Goal: Download file/media

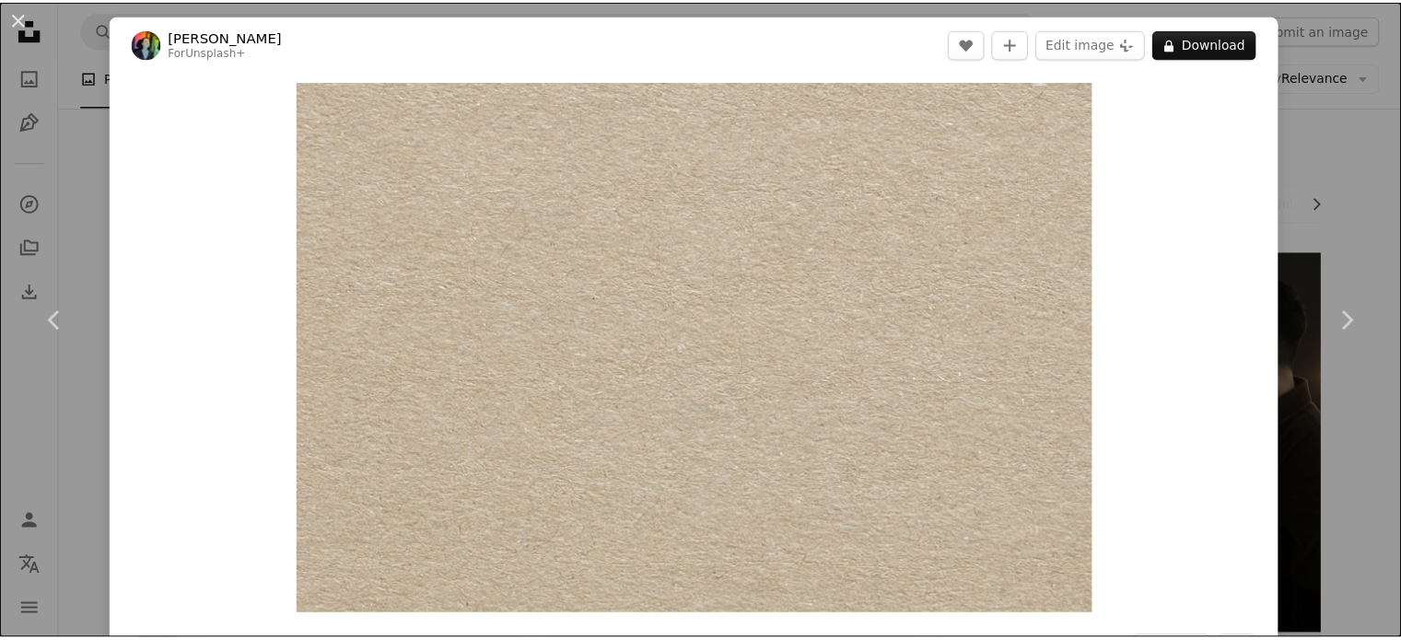
scroll to position [837, 0]
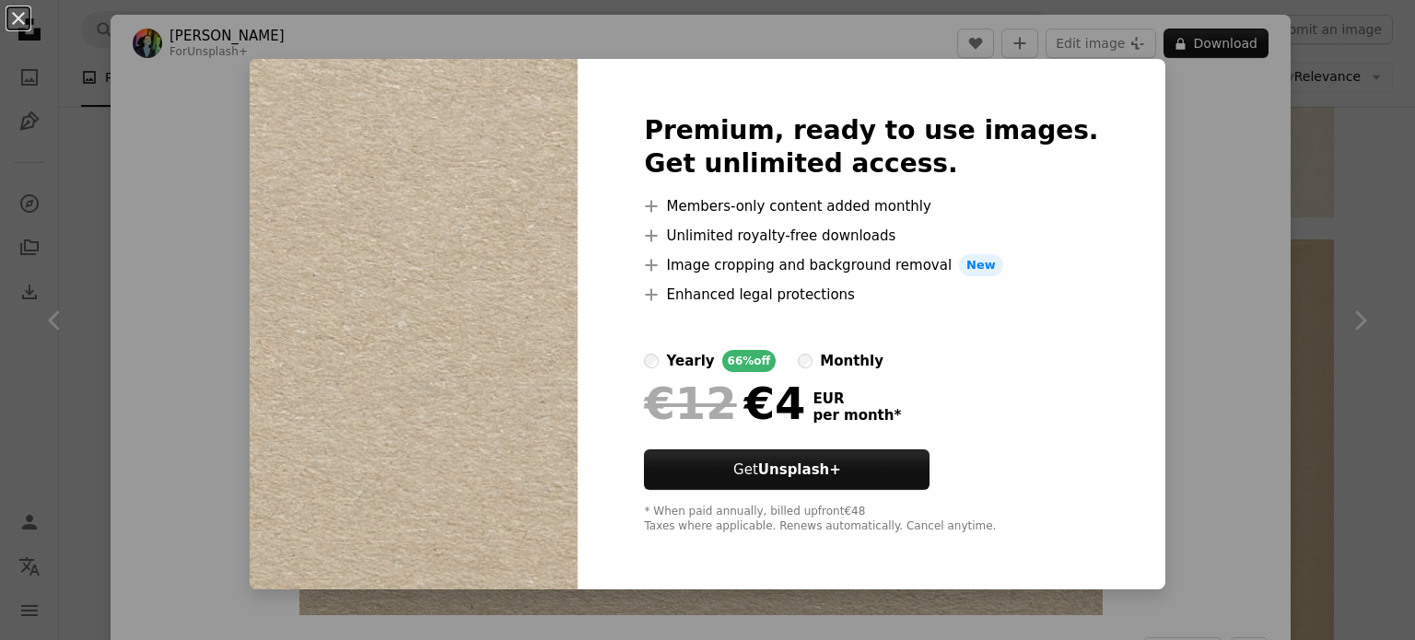
click at [1224, 155] on div "An X shape Premium, ready to use images. Get unlimited access. A plus sign Memb…" at bounding box center [707, 320] width 1415 height 640
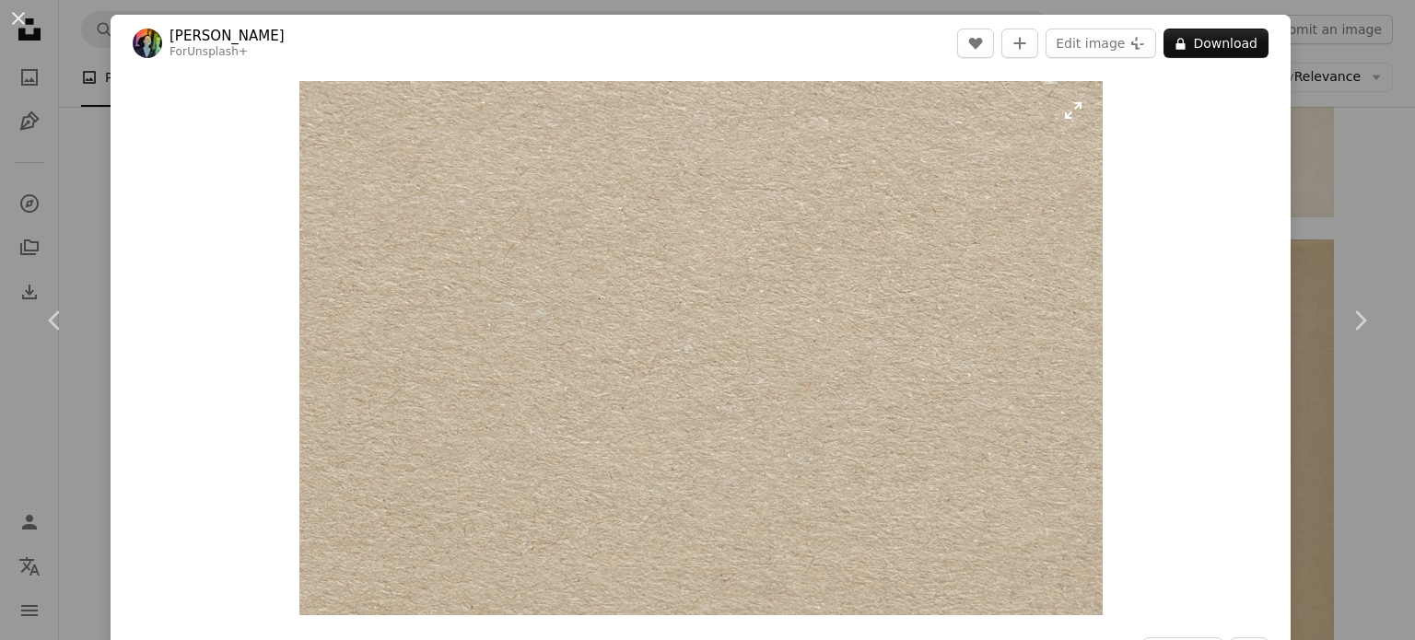
drag, startPoint x: 532, startPoint y: 331, endPoint x: 731, endPoint y: 229, distance: 223.3
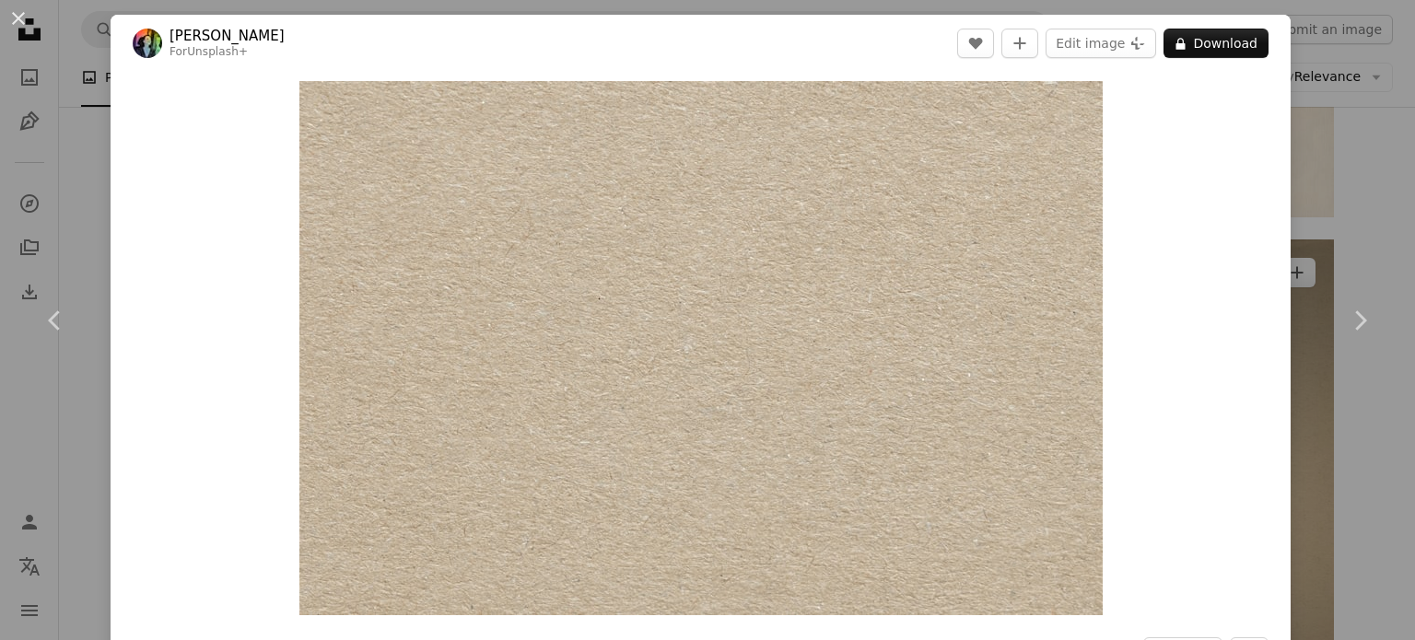
drag, startPoint x: 1308, startPoint y: 224, endPoint x: 1281, endPoint y: 238, distance: 30.9
click at [1308, 224] on div "An X shape Chevron left Chevron right [PERSON_NAME] For Unsplash+ A heart A plu…" at bounding box center [707, 320] width 1415 height 640
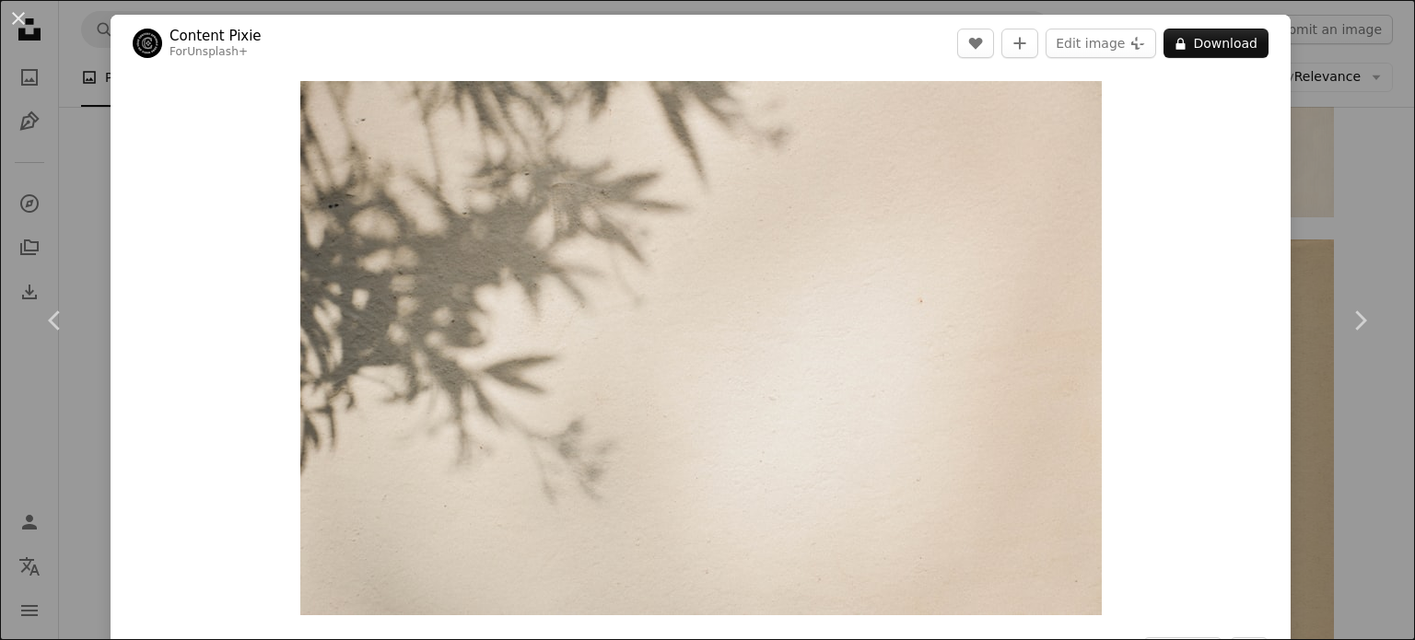
click at [1301, 62] on div "An X shape Chevron left Chevron right Content Pixie For Unsplash+ A heart A plu…" at bounding box center [707, 320] width 1415 height 640
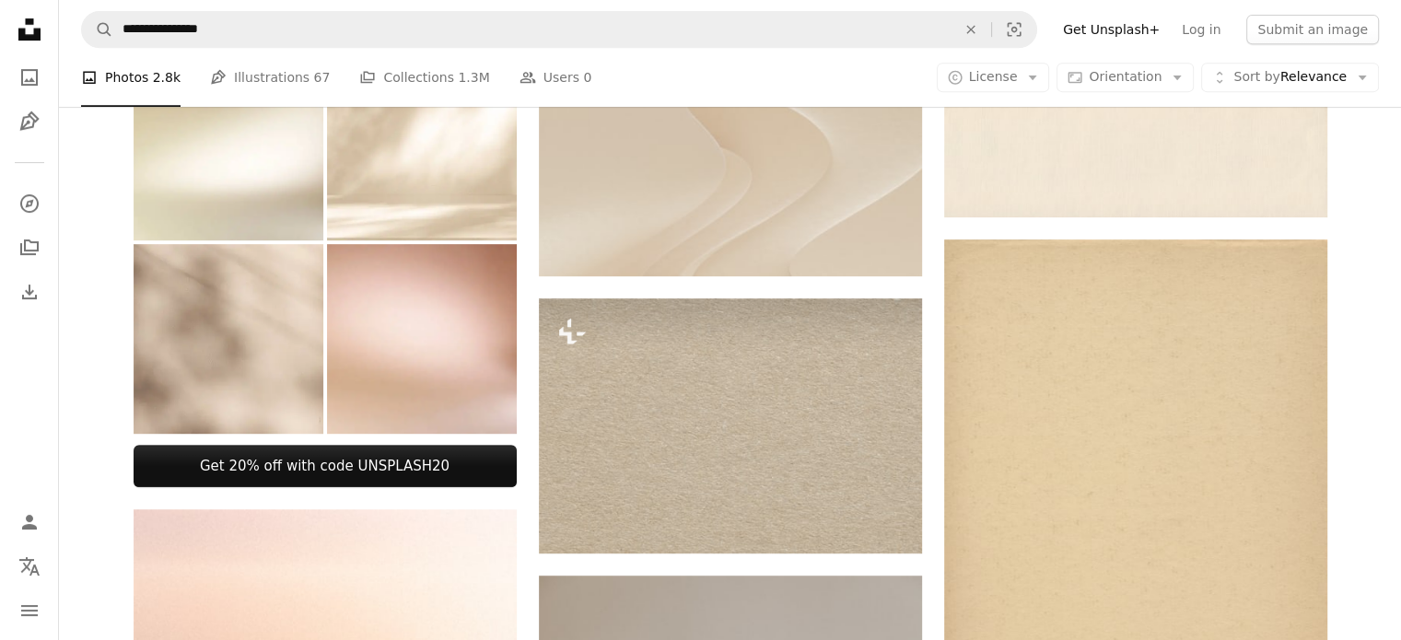
scroll to position [929, 0]
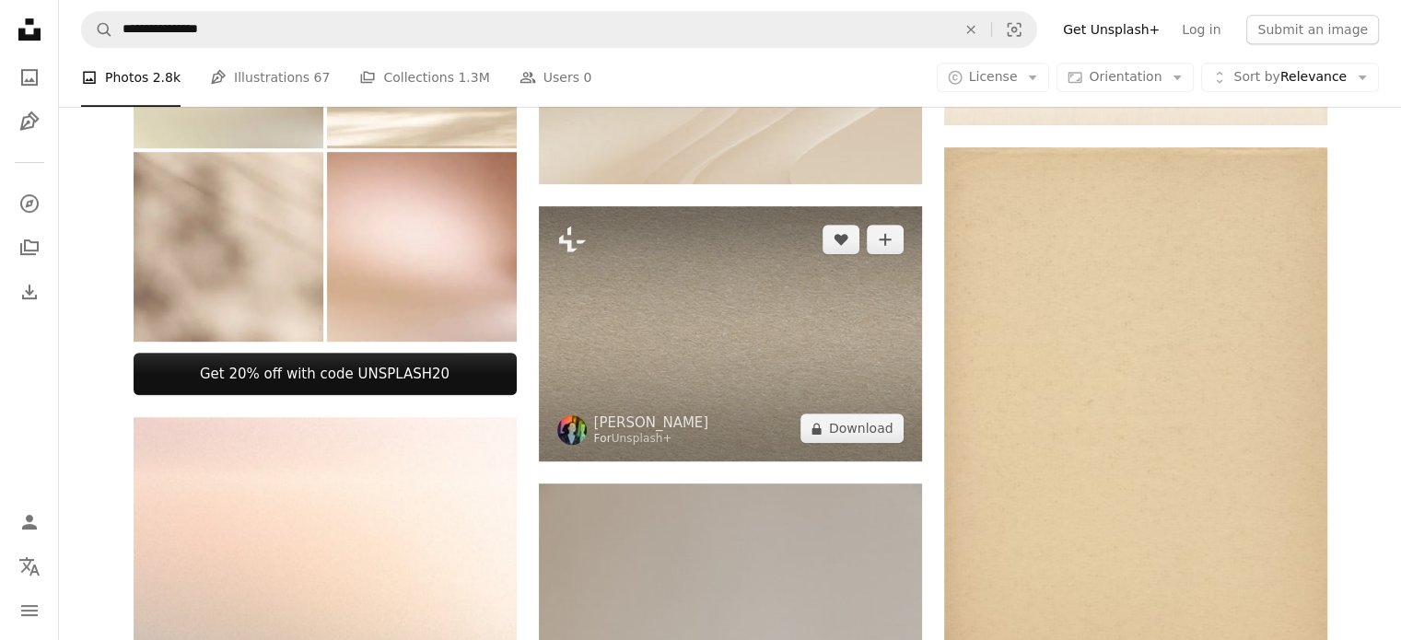
click at [700, 292] on img at bounding box center [730, 333] width 383 height 255
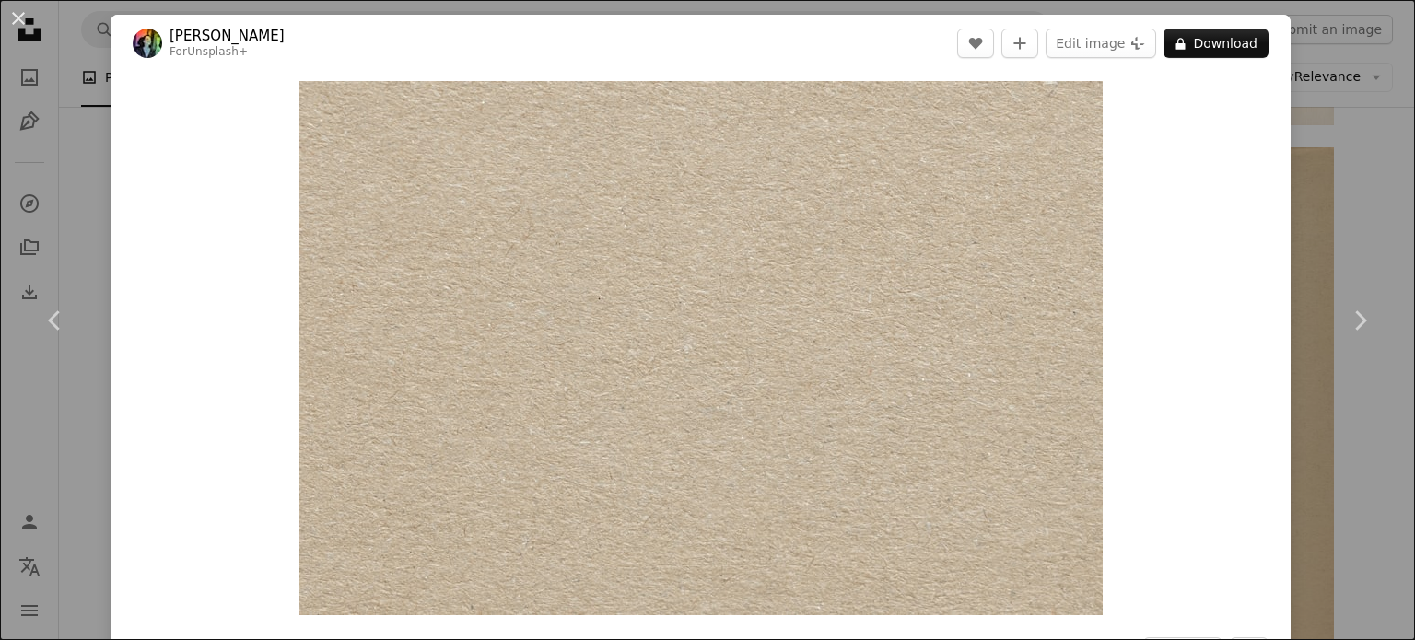
click at [85, 150] on div "An X shape Chevron left Chevron right [PERSON_NAME] For Unsplash+ A heart A plu…" at bounding box center [707, 320] width 1415 height 640
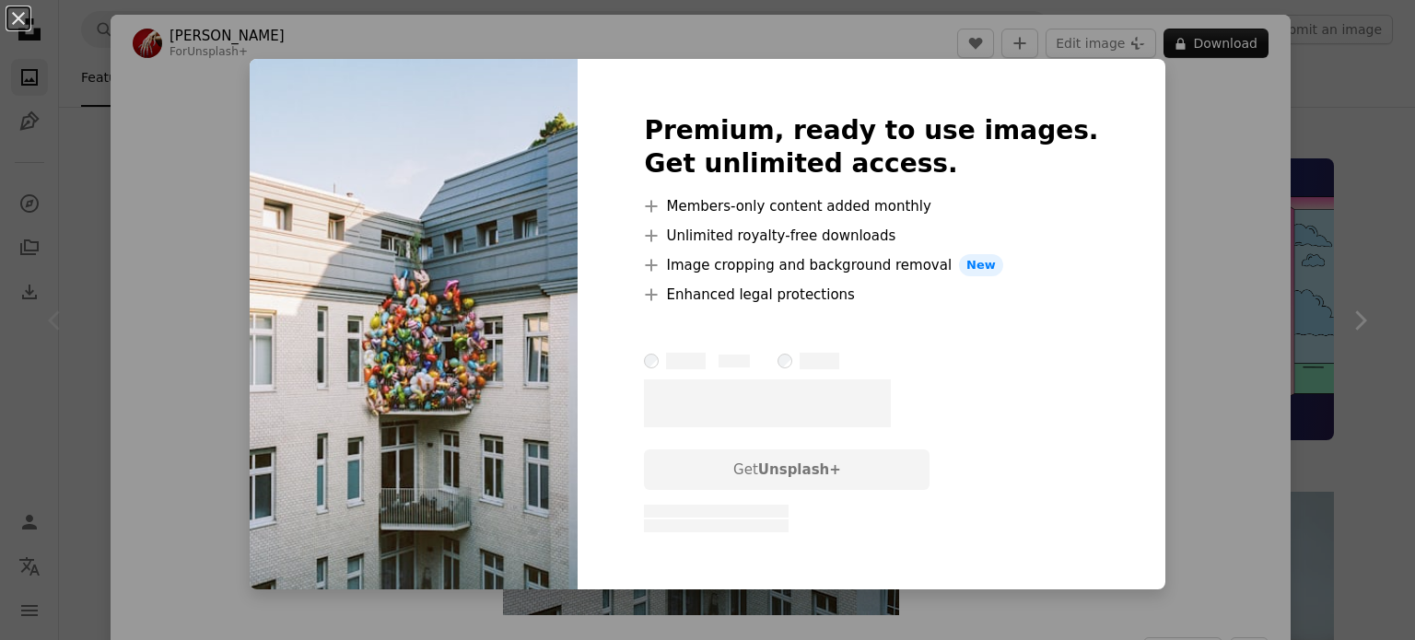
scroll to position [184, 0]
